Goal: Find specific fact: Find specific fact

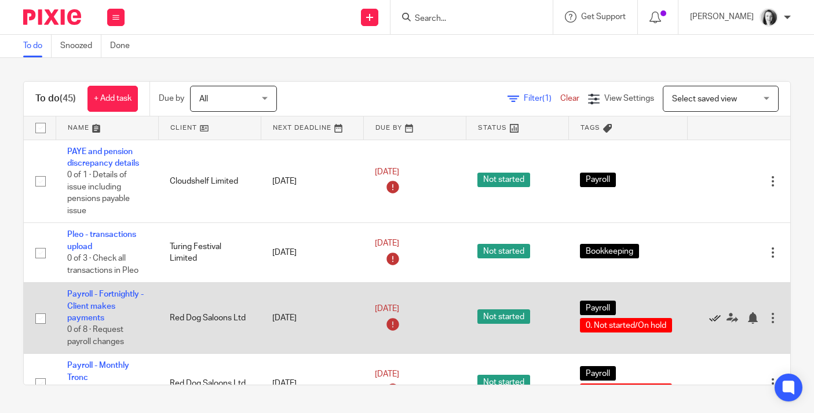
click at [717, 323] on icon at bounding box center [715, 318] width 12 height 12
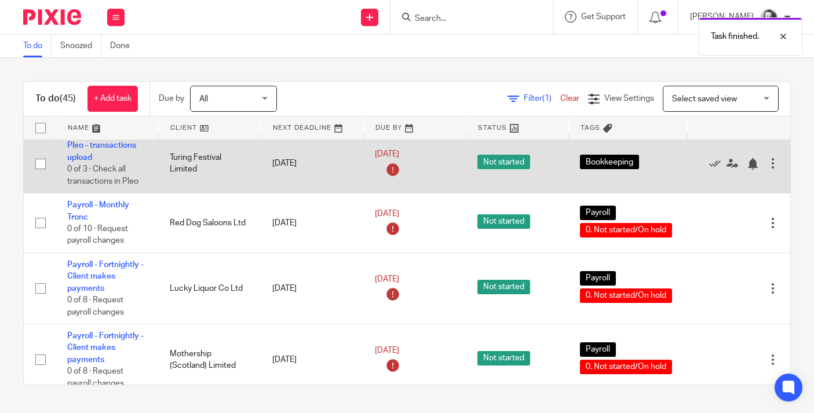
scroll to position [90, 0]
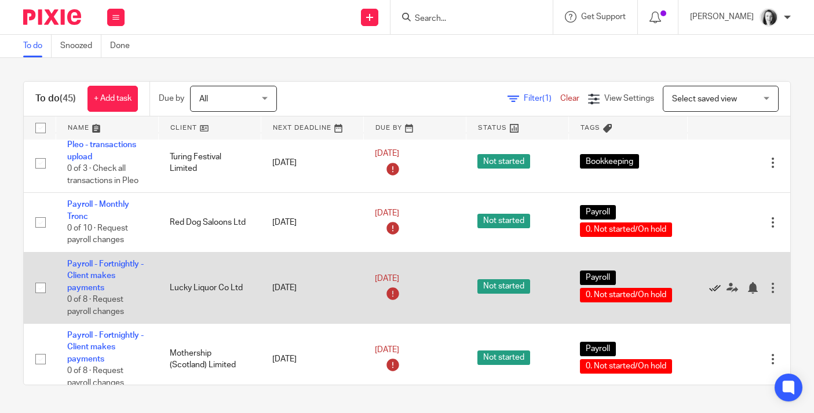
click at [717, 294] on icon at bounding box center [715, 288] width 12 height 12
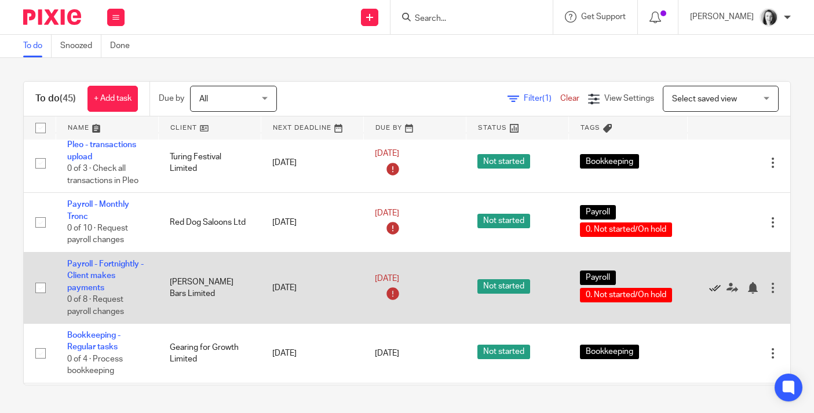
click at [717, 294] on icon at bounding box center [715, 288] width 12 height 12
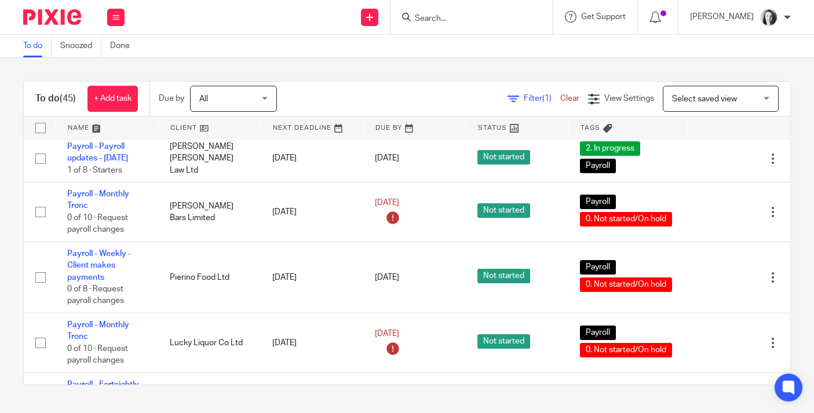
scroll to position [412, 0]
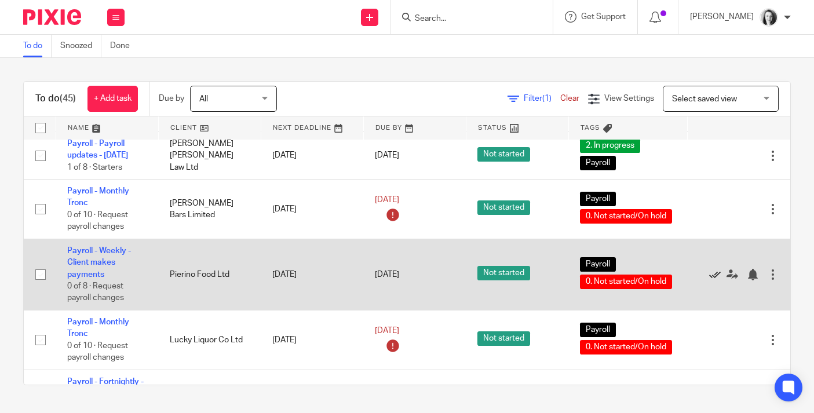
click at [716, 280] on icon at bounding box center [715, 275] width 12 height 12
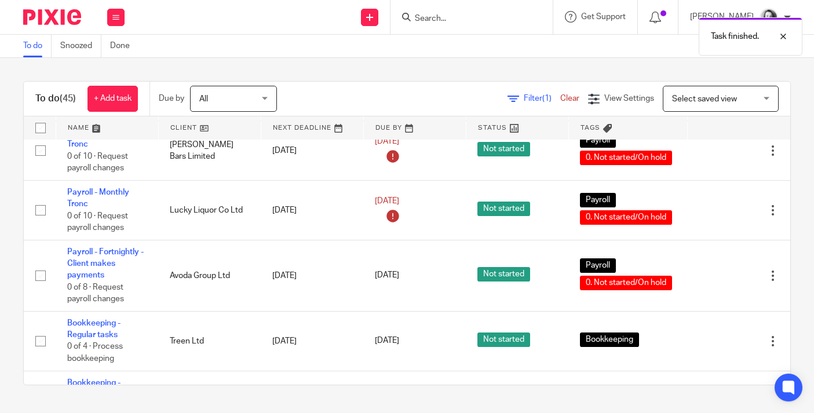
scroll to position [474, 0]
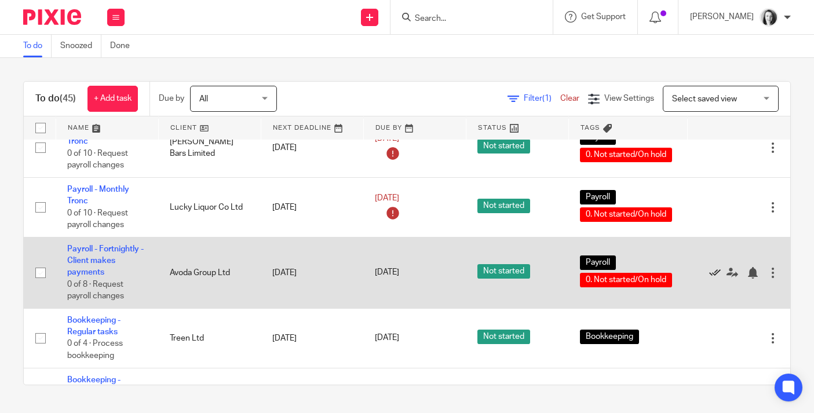
click at [717, 279] on icon at bounding box center [715, 273] width 12 height 12
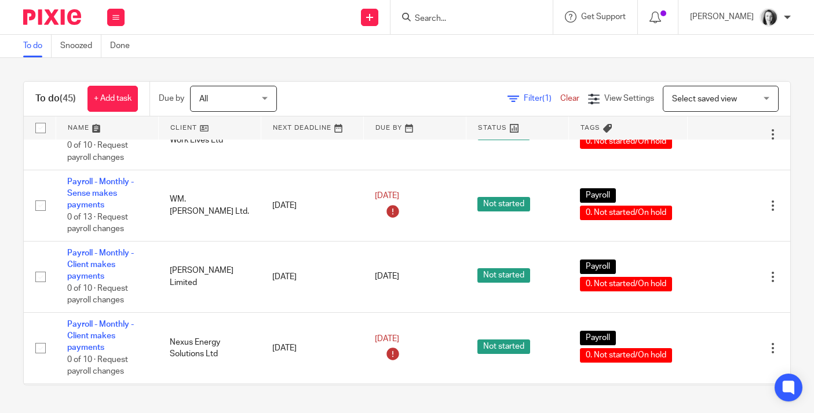
scroll to position [1044, 0]
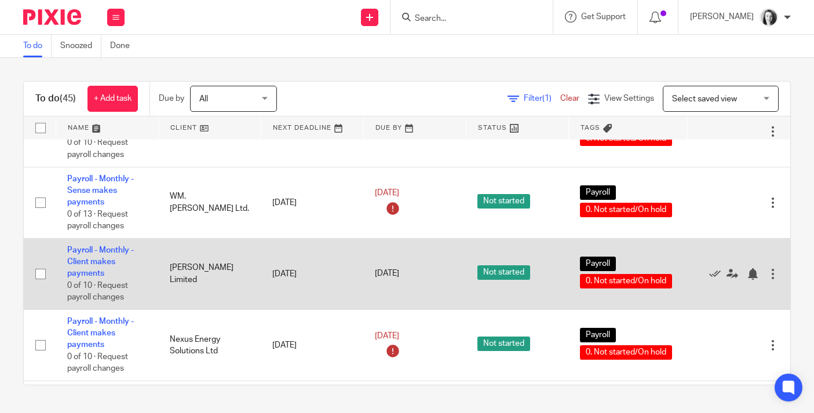
click at [90, 289] on td "Payroll - Monthly - Client makes payments 0 of 10 · Request payroll changes" at bounding box center [107, 273] width 103 height 71
click at [92, 278] on link "Payroll - Monthly - Client makes payments" at bounding box center [100, 262] width 67 height 32
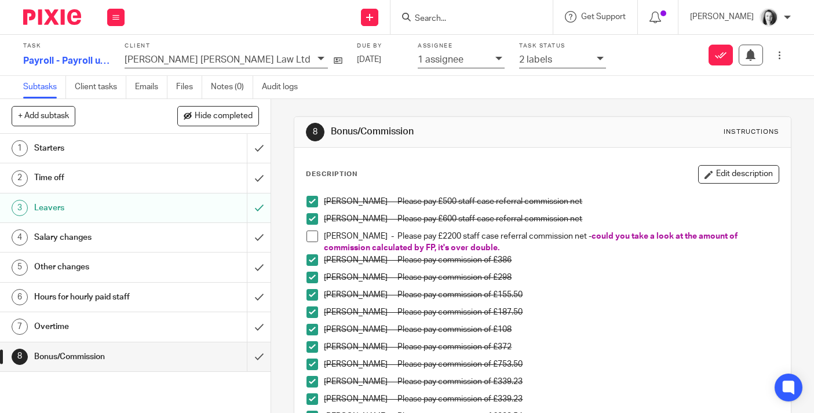
click at [451, 22] on input "Search" at bounding box center [466, 19] width 104 height 10
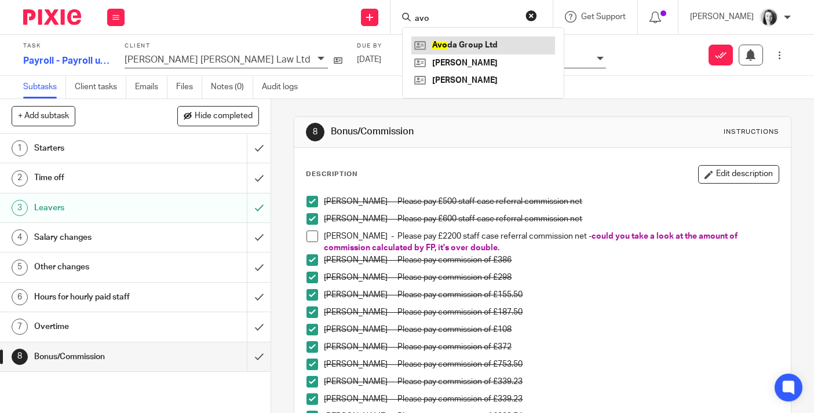
type input "avo"
click at [465, 45] on link at bounding box center [483, 44] width 144 height 17
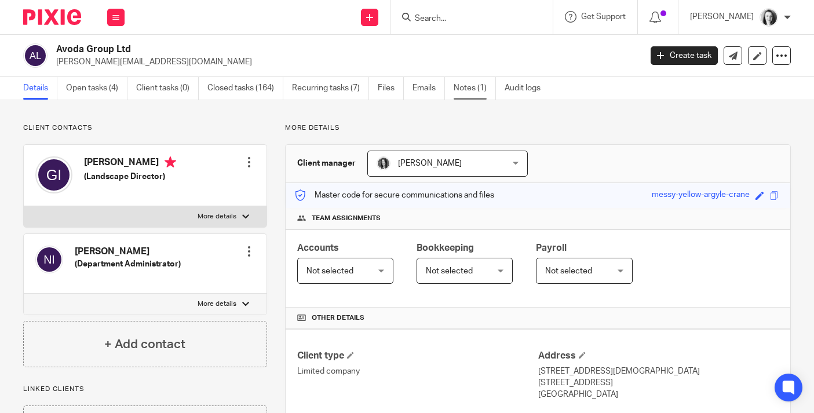
click at [470, 90] on link "Notes (1)" at bounding box center [475, 88] width 42 height 23
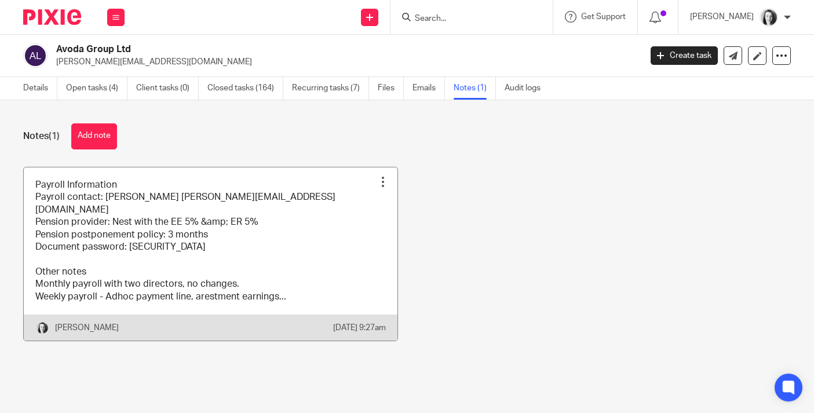
click at [302, 258] on link at bounding box center [211, 253] width 374 height 173
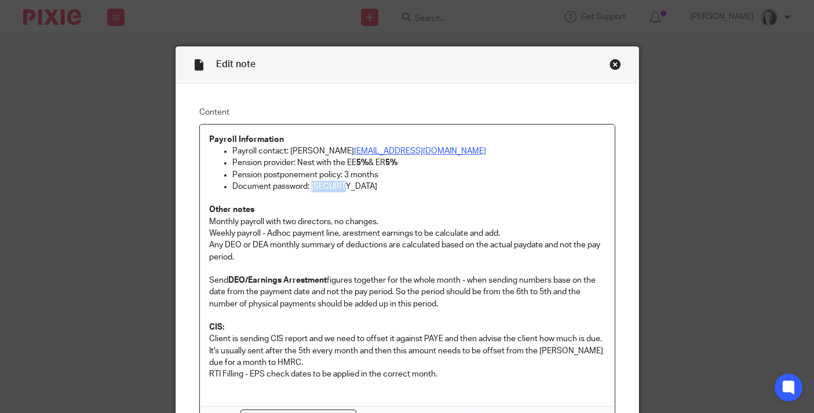
drag, startPoint x: 348, startPoint y: 190, endPoint x: 312, endPoint y: 187, distance: 36.1
click at [312, 187] on p "Document password: [SECURITY_DATA]" at bounding box center [418, 187] width 373 height 12
copy p "Avoda123"
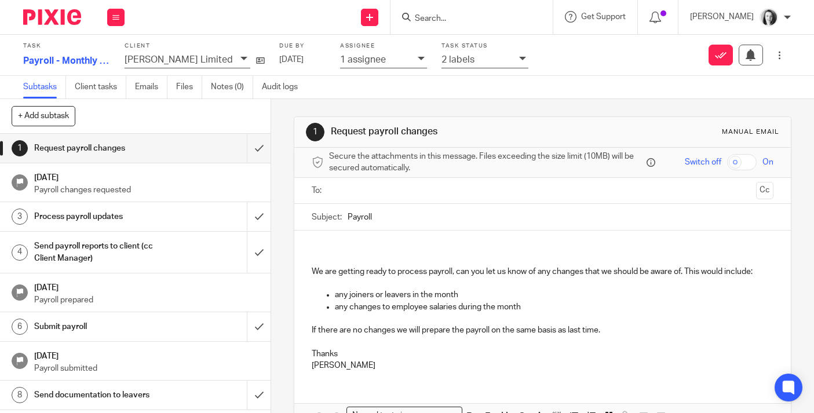
click at [519, 56] on div at bounding box center [523, 59] width 9 height 13
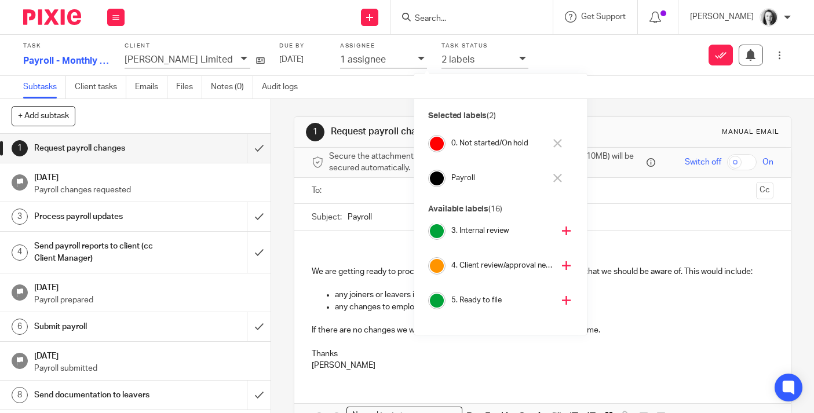
scroll to position [79, 0]
click at [562, 262] on icon at bounding box center [566, 262] width 9 height 9
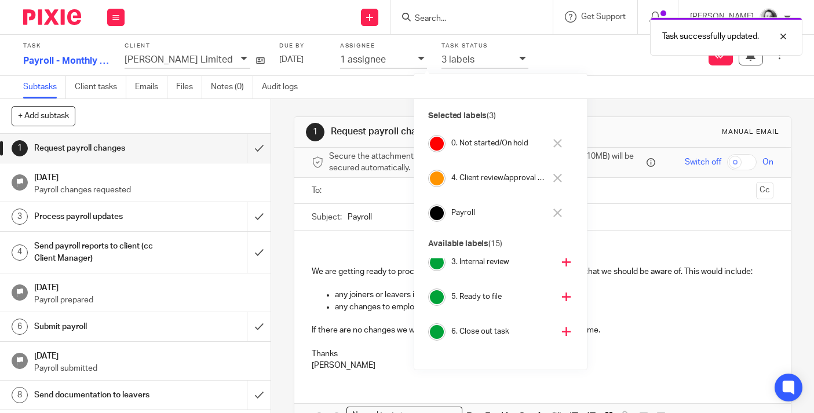
click at [555, 145] on icon at bounding box center [557, 143] width 9 height 9
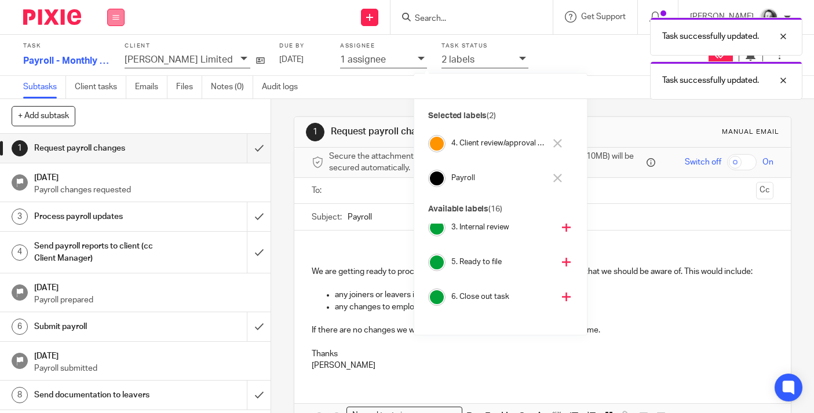
click at [114, 20] on icon at bounding box center [115, 17] width 7 height 7
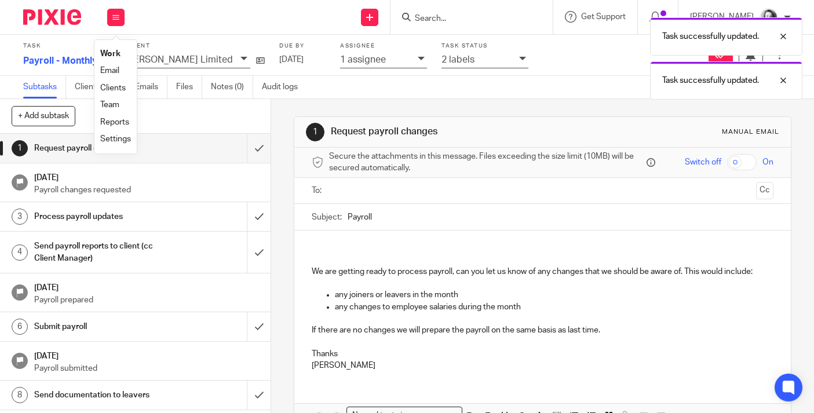
click at [116, 57] on link "Work" at bounding box center [110, 54] width 20 height 8
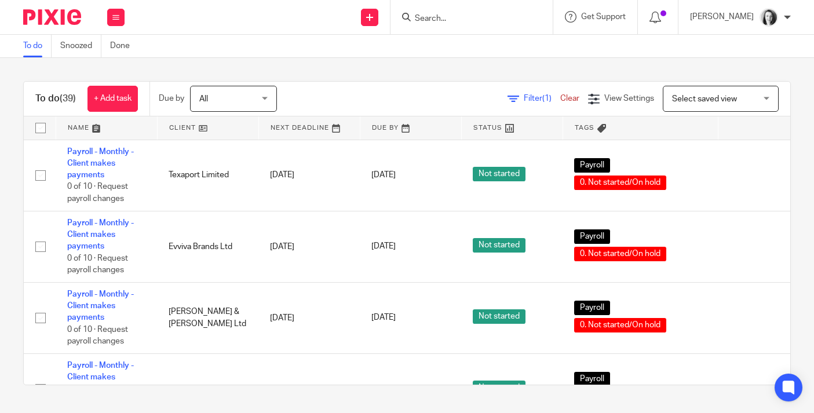
scroll to position [1782, 0]
